Goal: Task Accomplishment & Management: Manage account settings

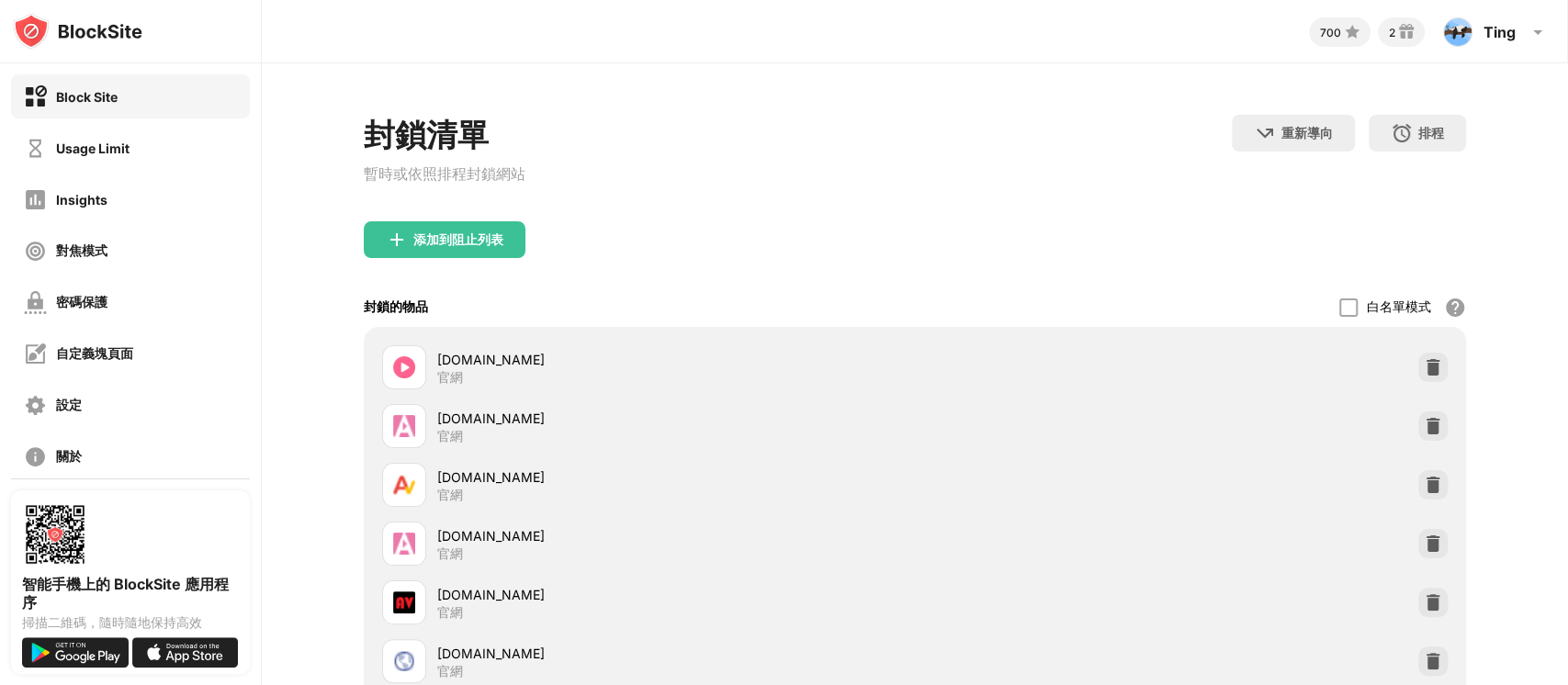
scroll to position [122, 0]
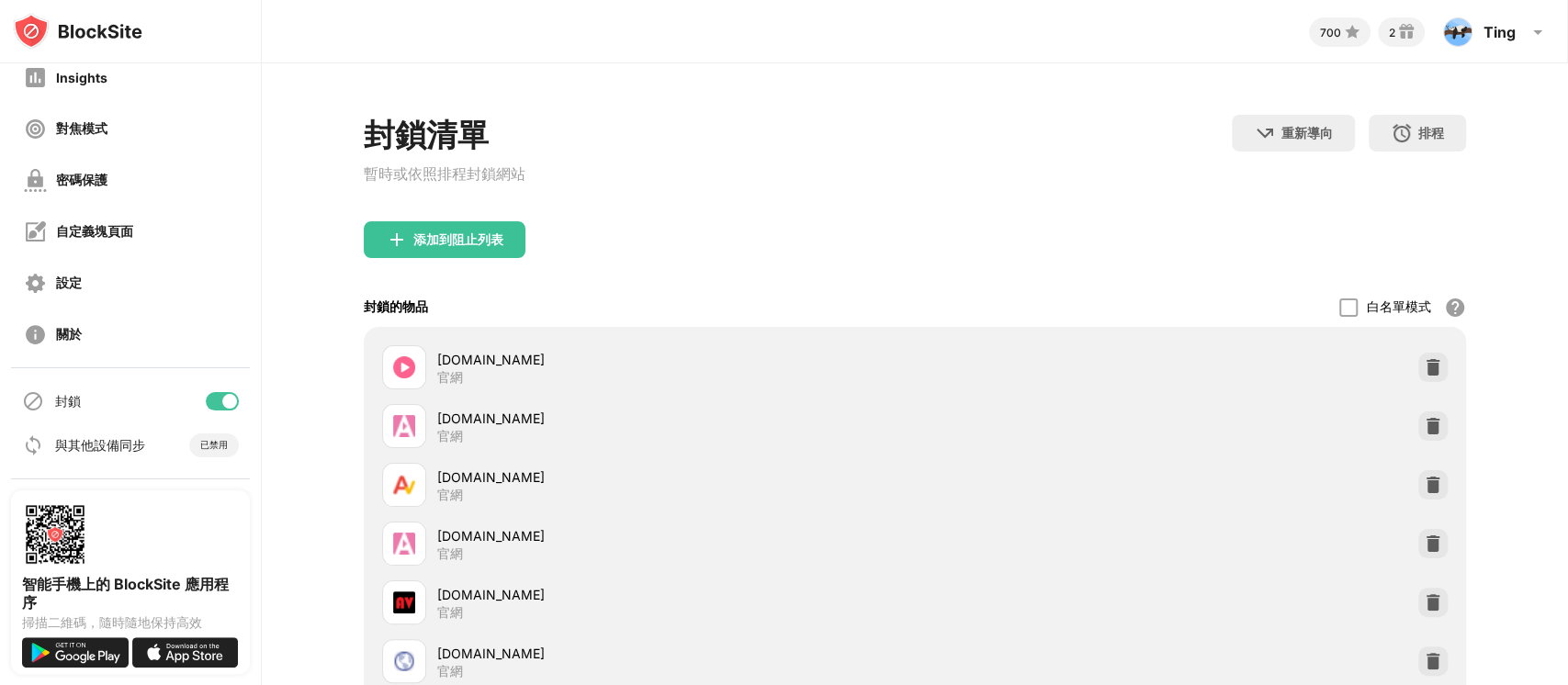
click at [222, 402] on div at bounding box center [229, 400] width 15 height 15
drag, startPoint x: 1536, startPoint y: 237, endPoint x: 541, endPoint y: 278, distance: 995.8
click at [541, 278] on div "添加到阻止列表" at bounding box center [914, 253] width 1103 height 66
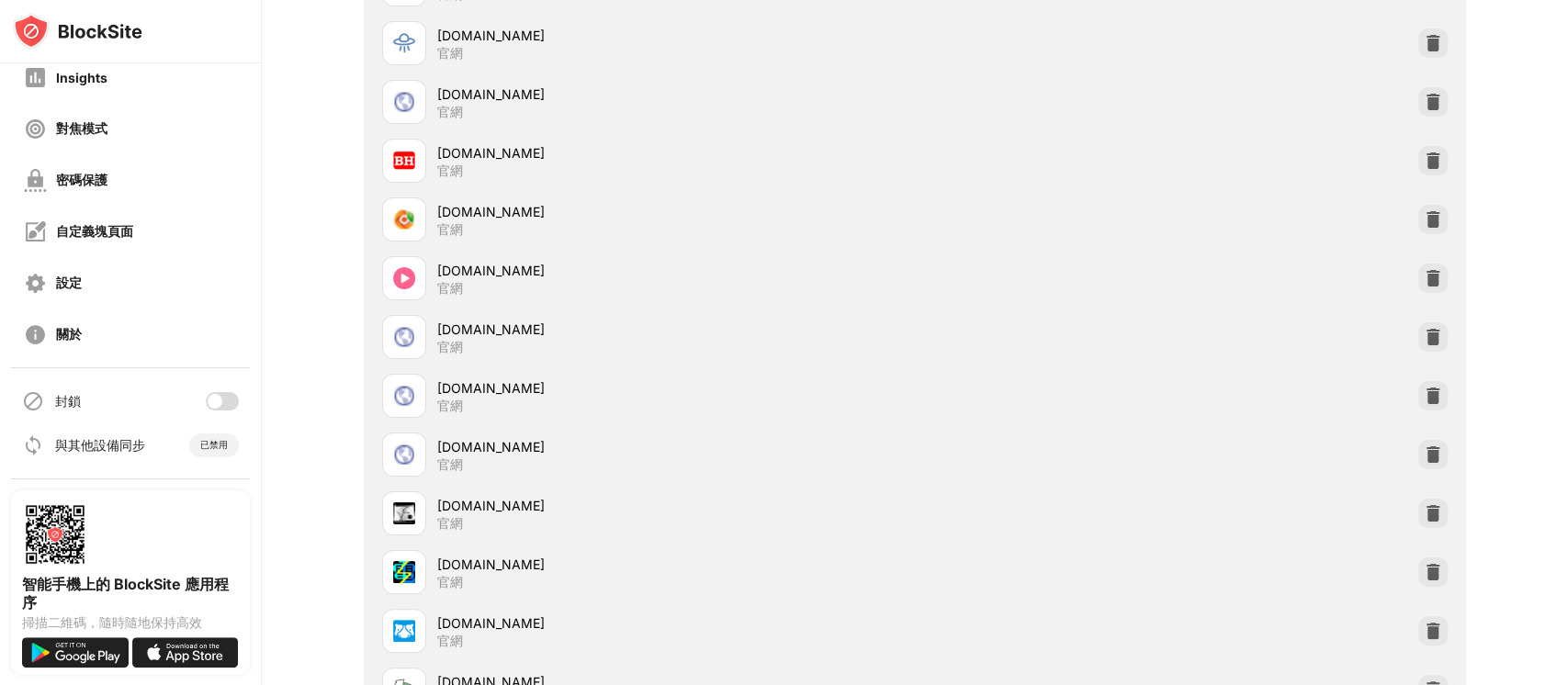
scroll to position [86466, 0]
click at [0, 499] on div "智能手機上的 BlockSite 應用程序 掃描二維碼，隨時隨地保持高效" at bounding box center [131, 581] width 261 height 206
click at [208, 401] on div at bounding box center [223, 400] width 33 height 19
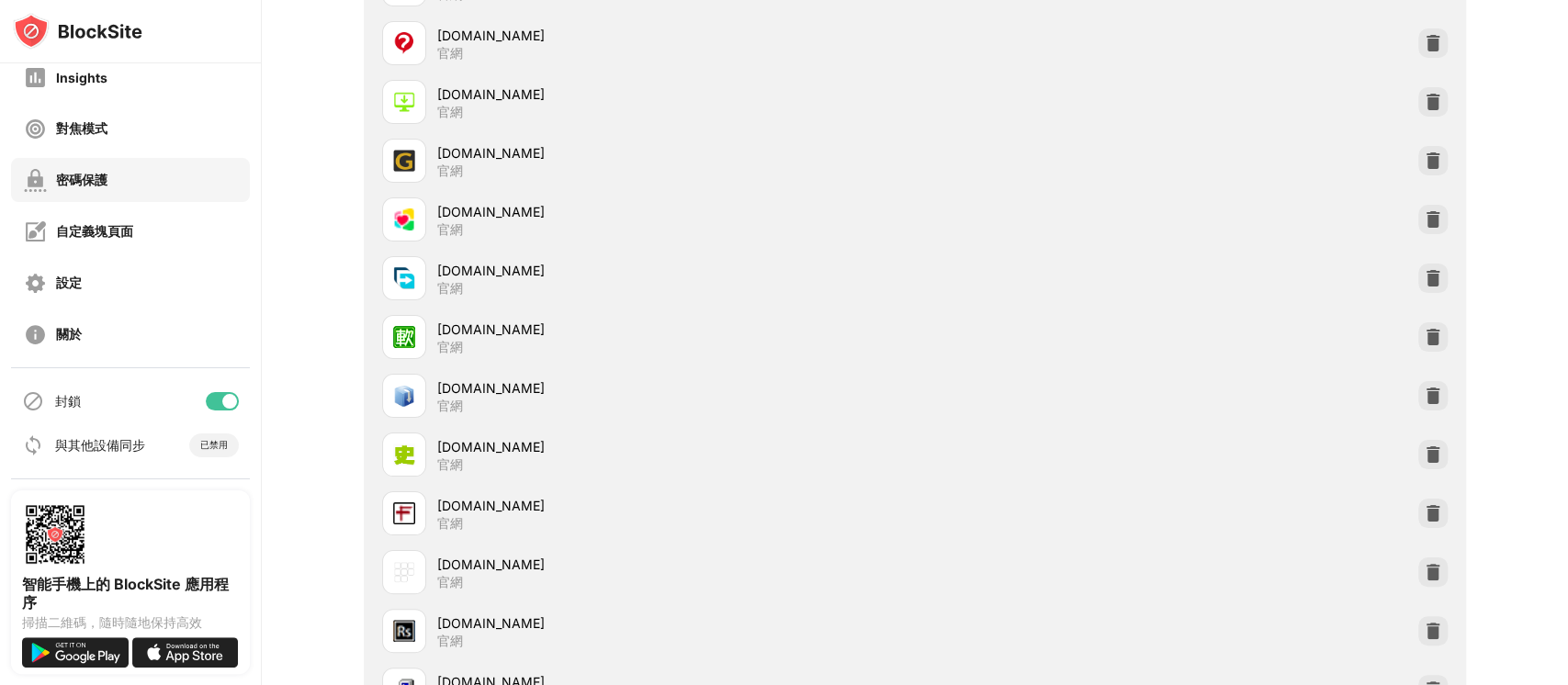
click at [100, 185] on div "密碼保護" at bounding box center [81, 181] width 51 height 18
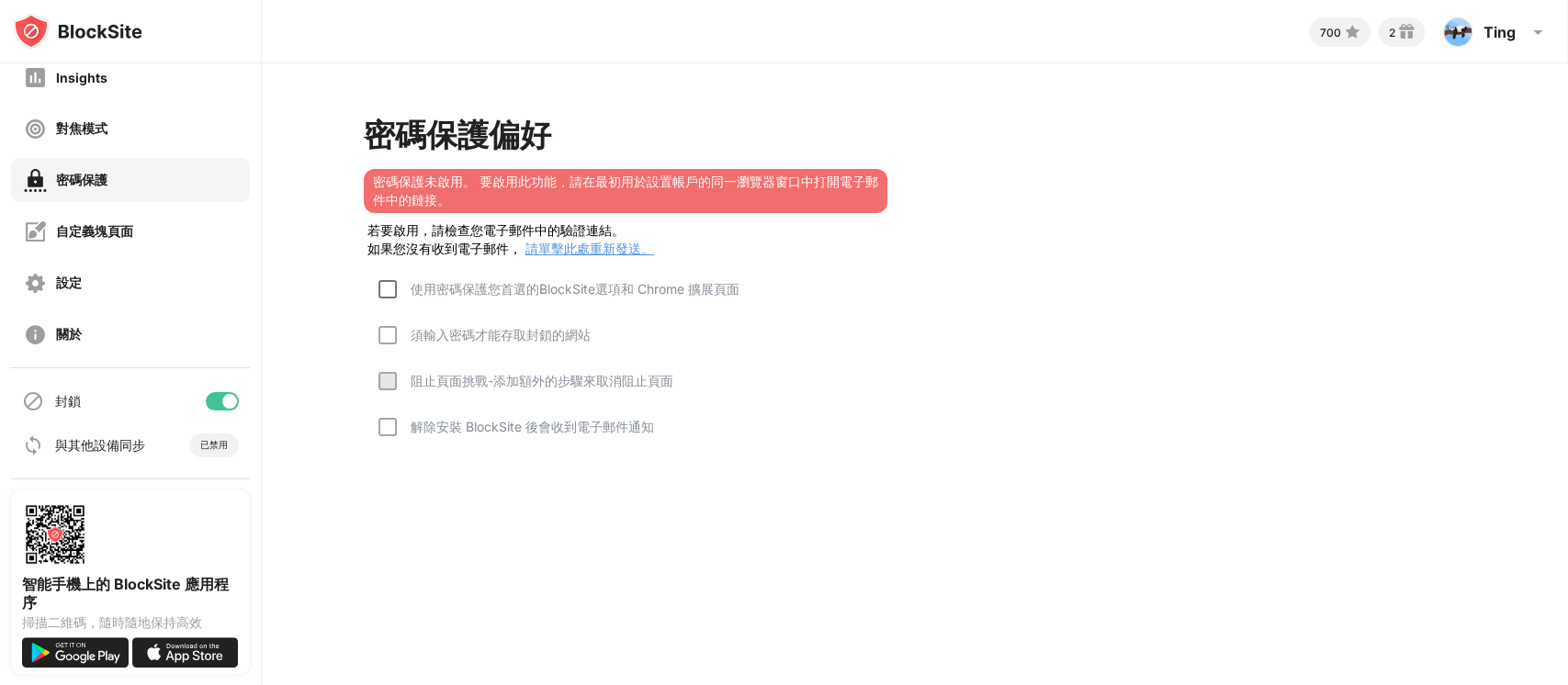
click at [390, 292] on div at bounding box center [387, 289] width 19 height 19
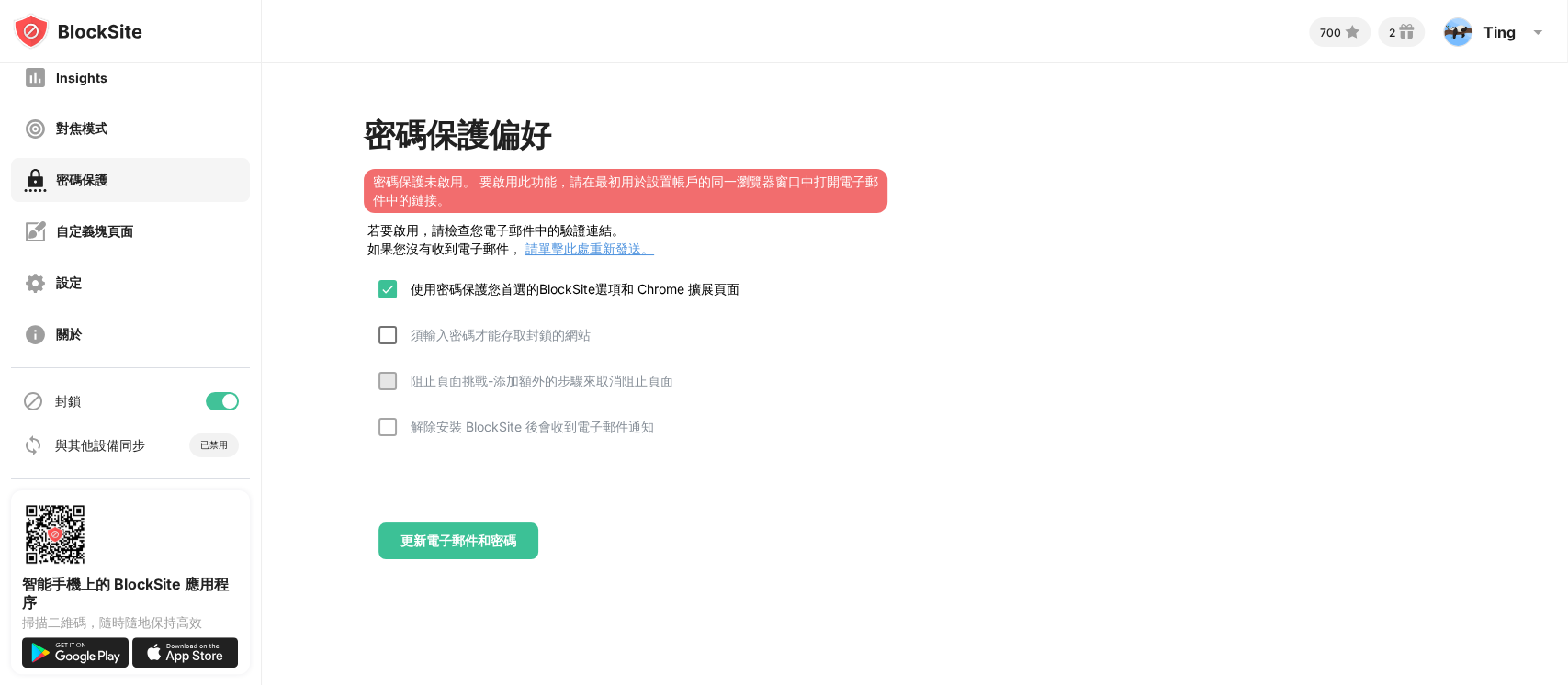
click at [387, 339] on div at bounding box center [387, 335] width 19 height 19
click at [389, 386] on div at bounding box center [387, 381] width 19 height 19
click at [394, 436] on div at bounding box center [387, 427] width 19 height 19
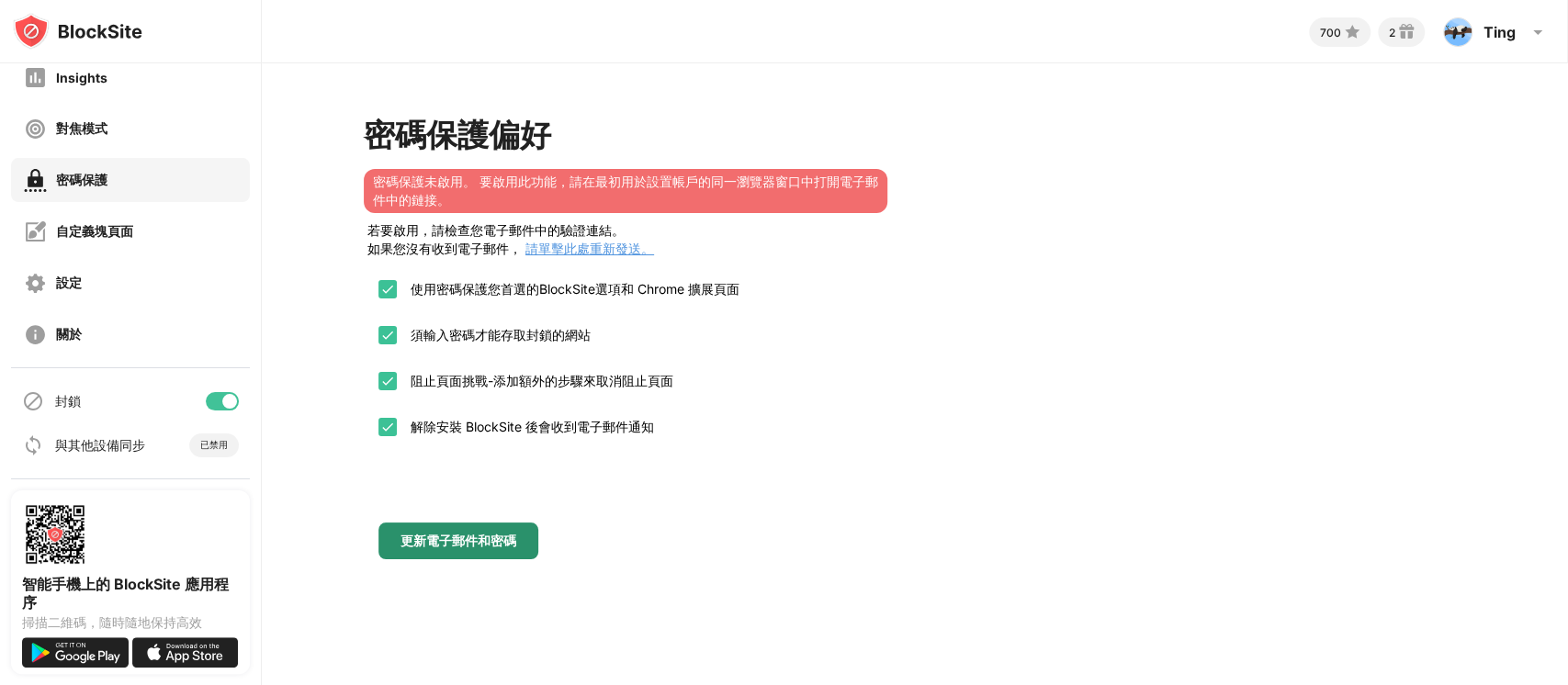
click at [463, 557] on div "更新電子郵件和密碼" at bounding box center [458, 540] width 160 height 36
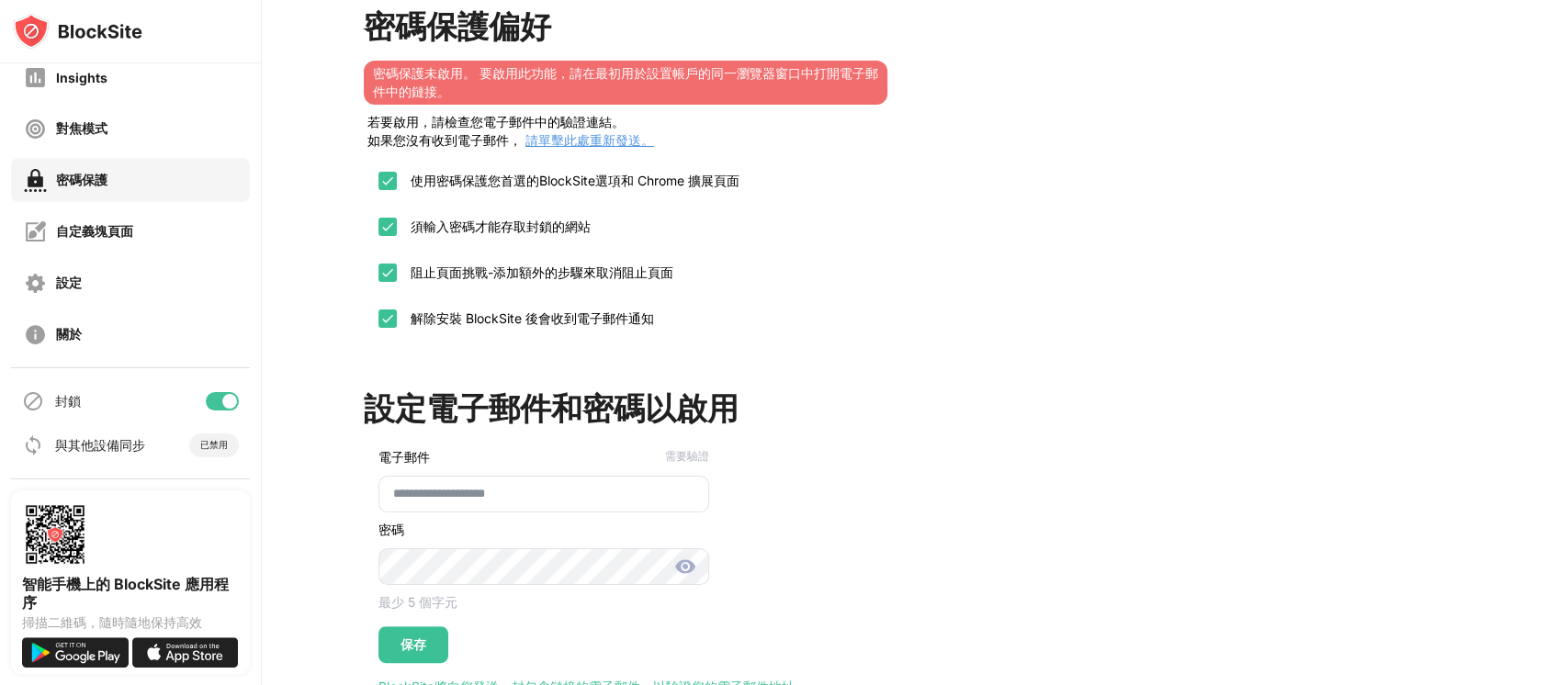
scroll to position [219, 0]
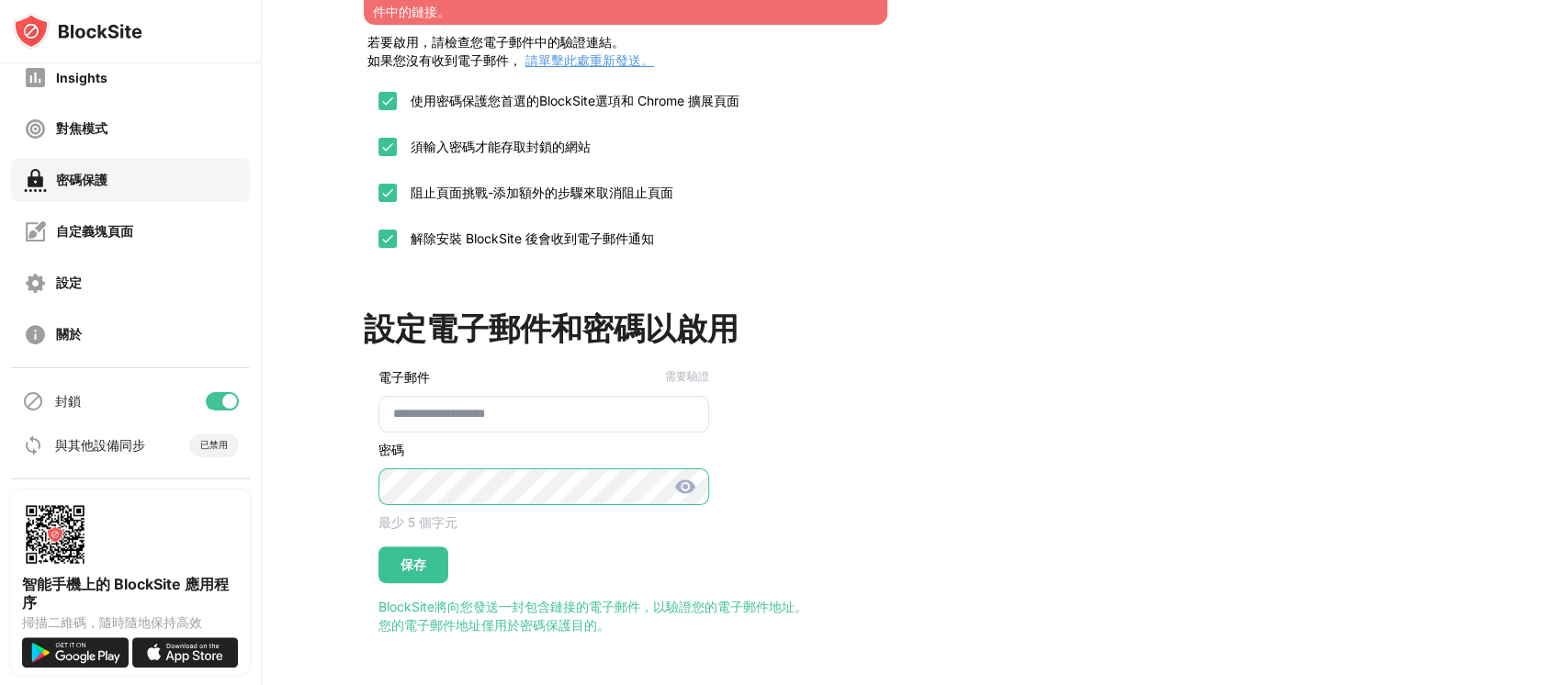
click at [363, 460] on div "**********" at bounding box center [536, 470] width 346 height 225
click at [406, 557] on div "保存" at bounding box center [413, 564] width 26 height 15
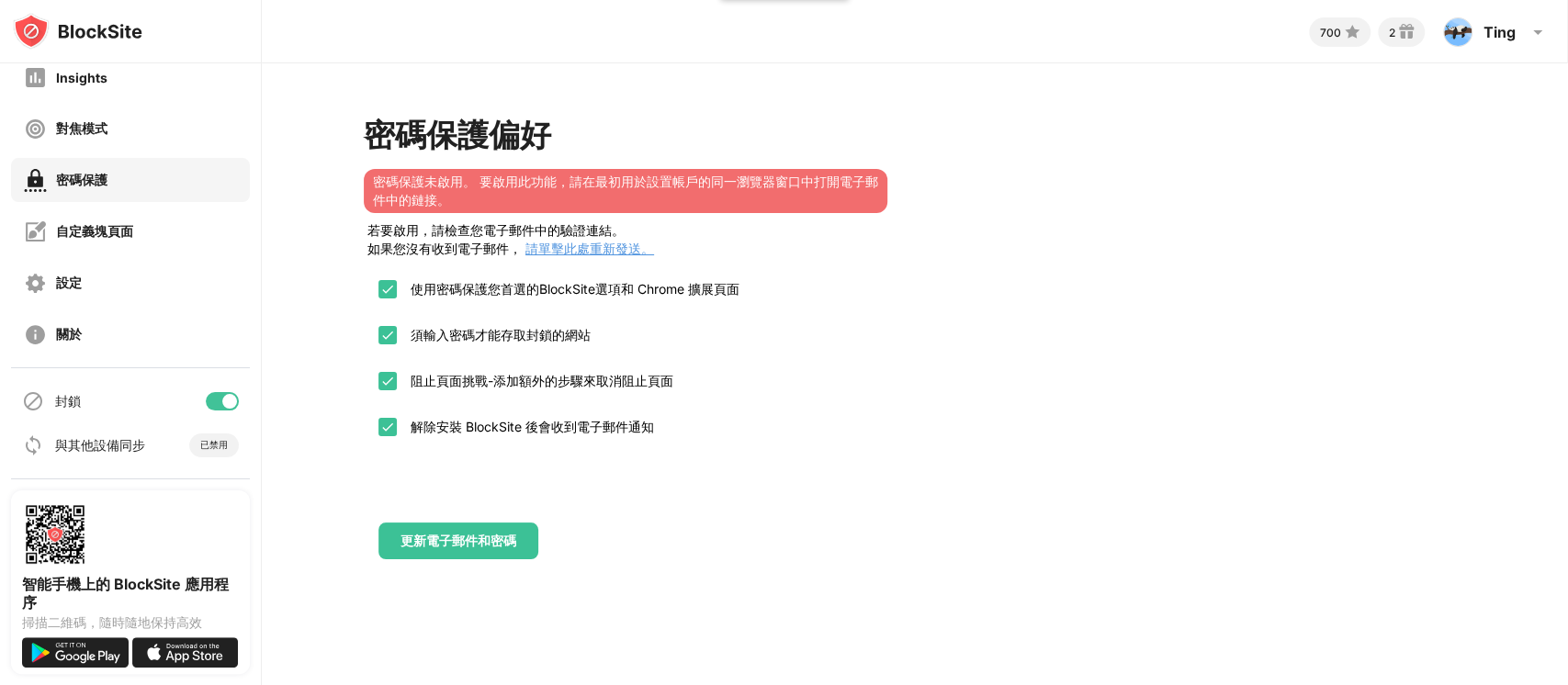
scroll to position [0, 0]
click at [989, 431] on div "使用密碼保護您首選的BlockSite選項和 Chrome 擴展頁面 須輸入密碼才能存取封鎖的網站 阻止頁面挑戰-添加額外的步驟來取消阻止頁面 解除安裝 Bl…" at bounding box center [914, 363] width 1103 height 202
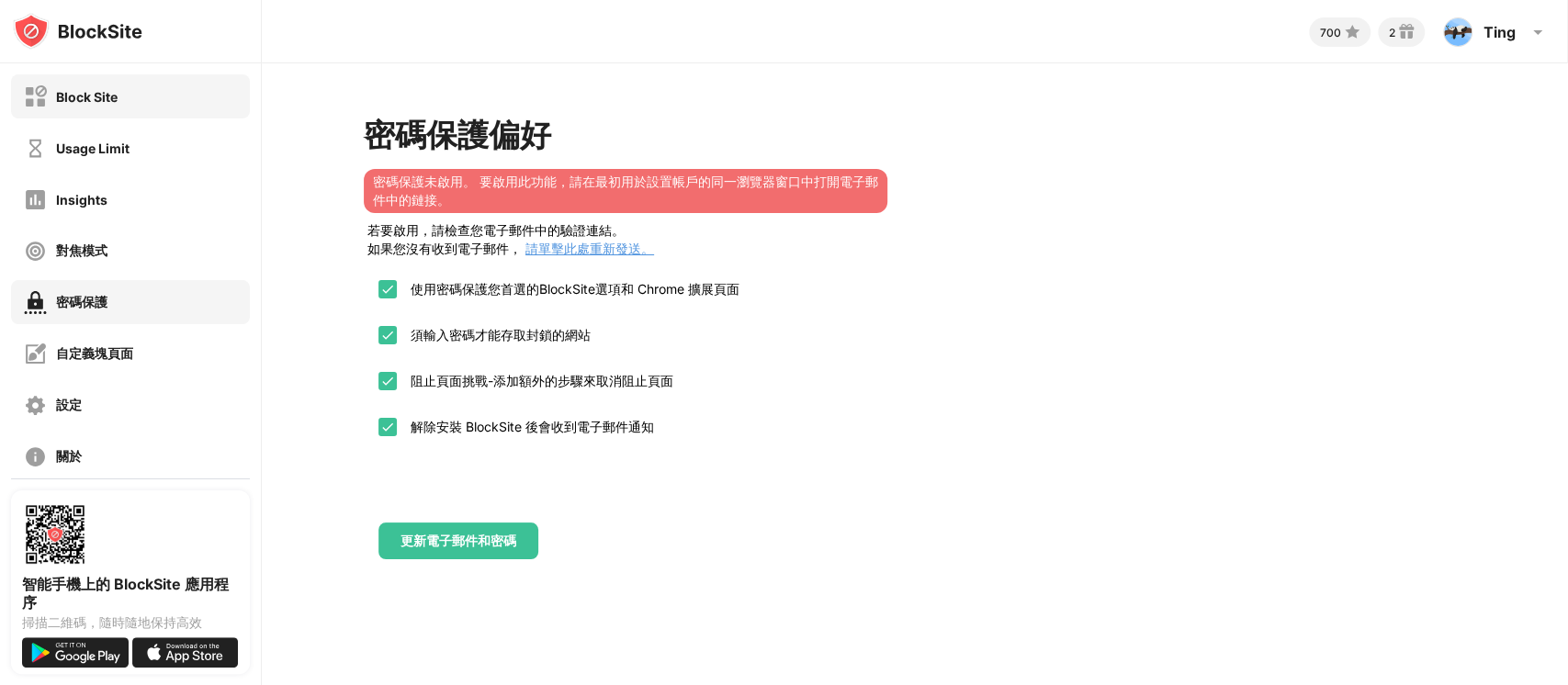
click at [118, 113] on div "Block Site" at bounding box center [130, 96] width 239 height 44
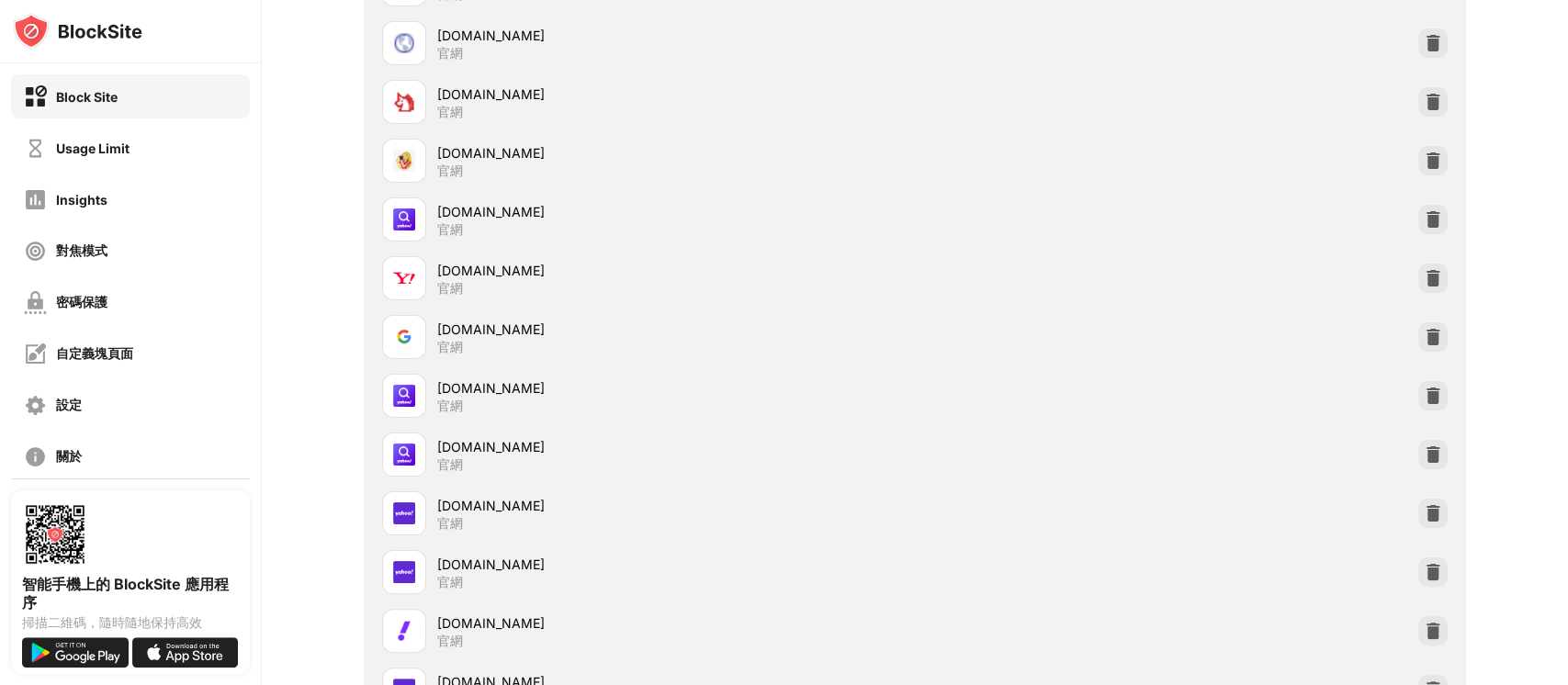
scroll to position [122, 0]
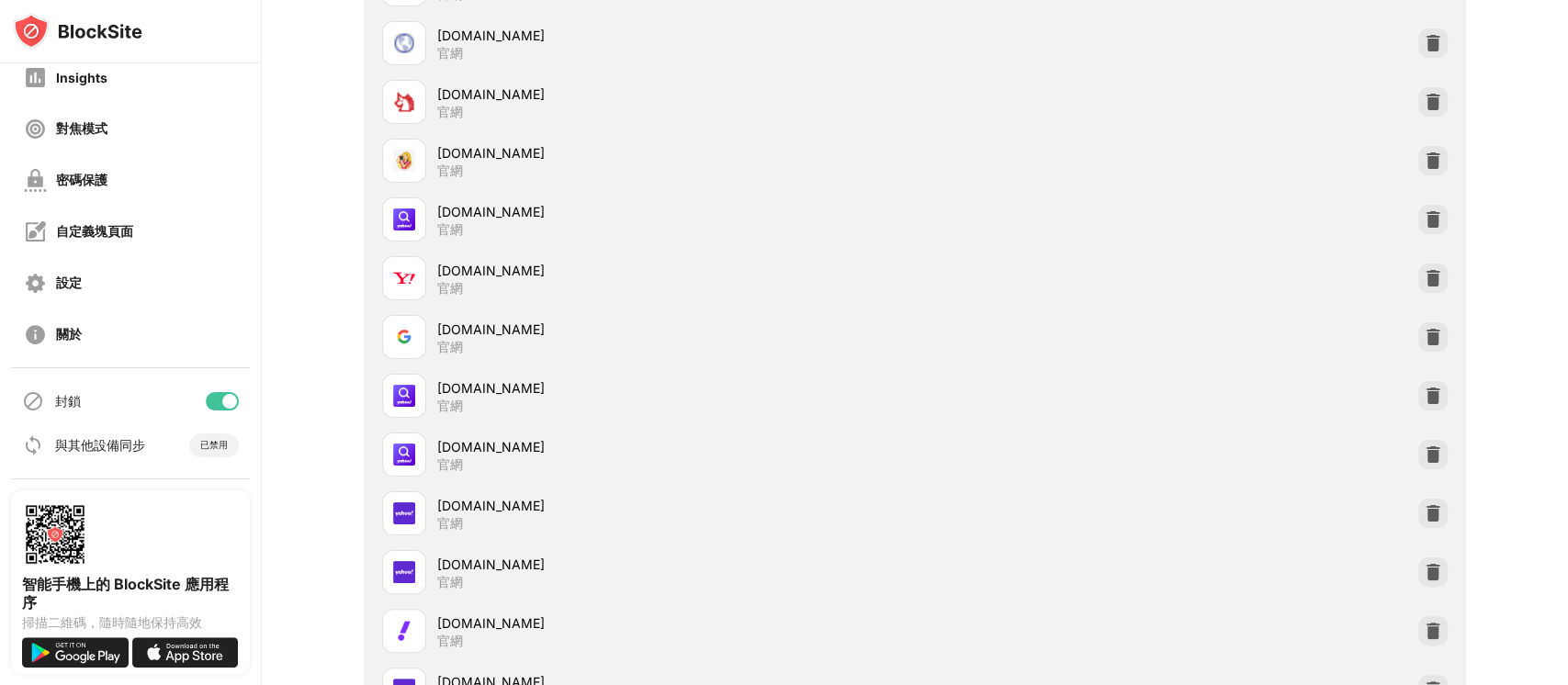
click at [206, 395] on div at bounding box center [223, 400] width 33 height 19
